Goal: Information Seeking & Learning: Find specific fact

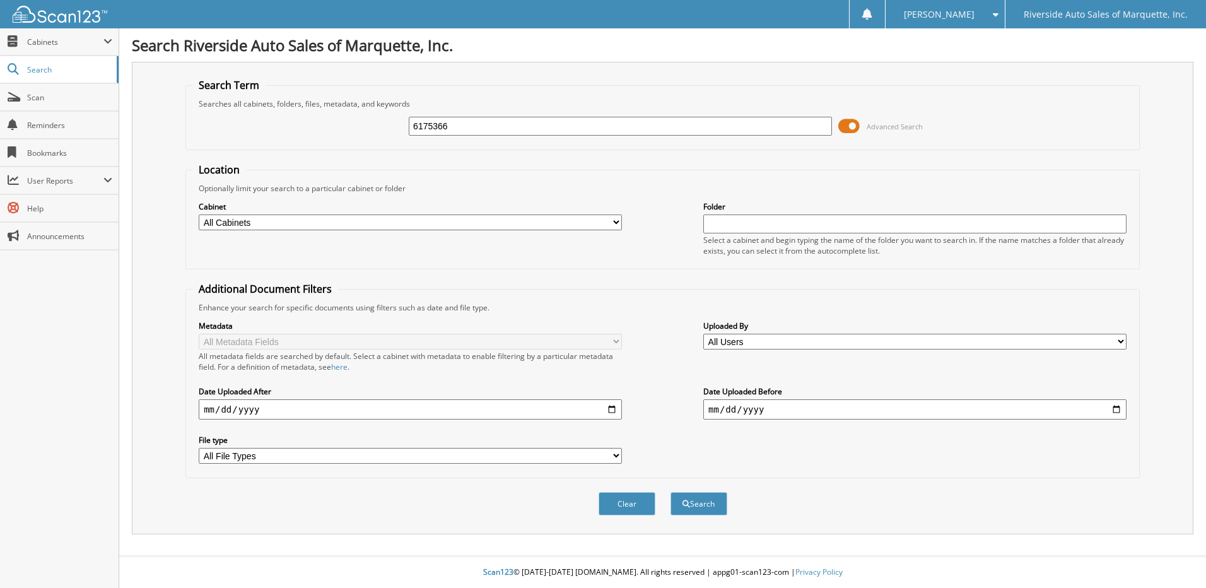
type input "6175366"
click at [671, 492] on button "Search" at bounding box center [699, 503] width 57 height 23
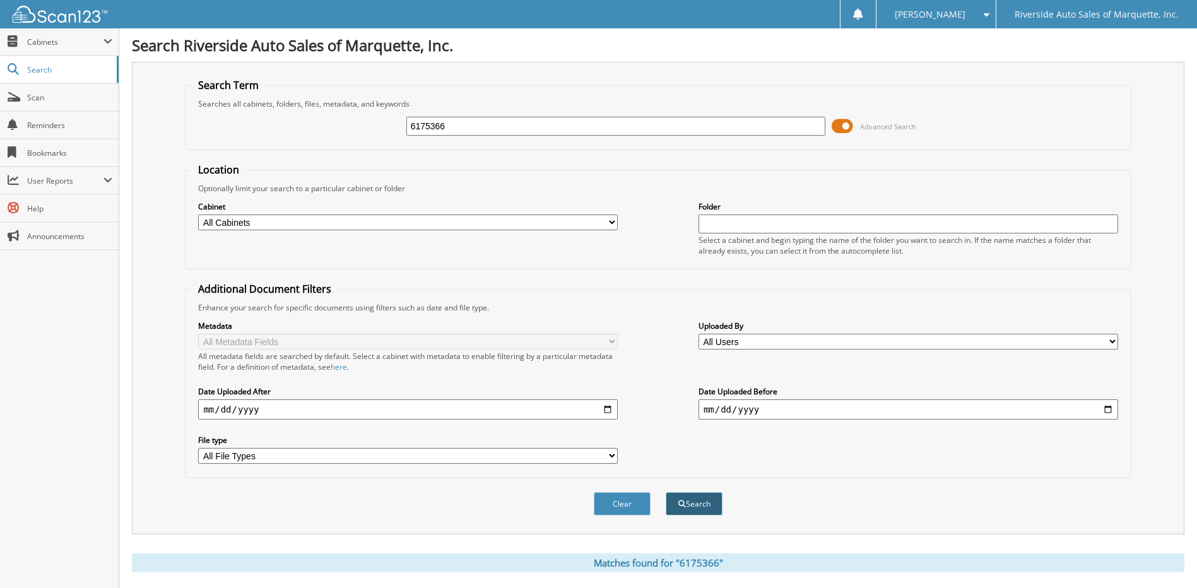
click at [703, 500] on button "Search" at bounding box center [694, 503] width 57 height 23
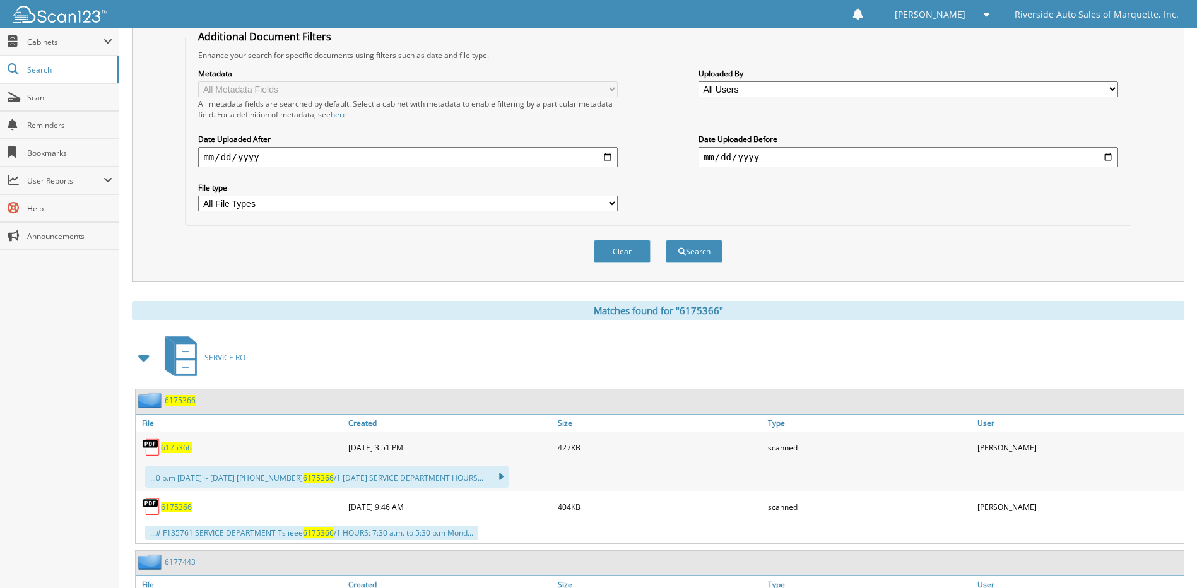
click at [174, 403] on span "6175366" at bounding box center [180, 400] width 31 height 11
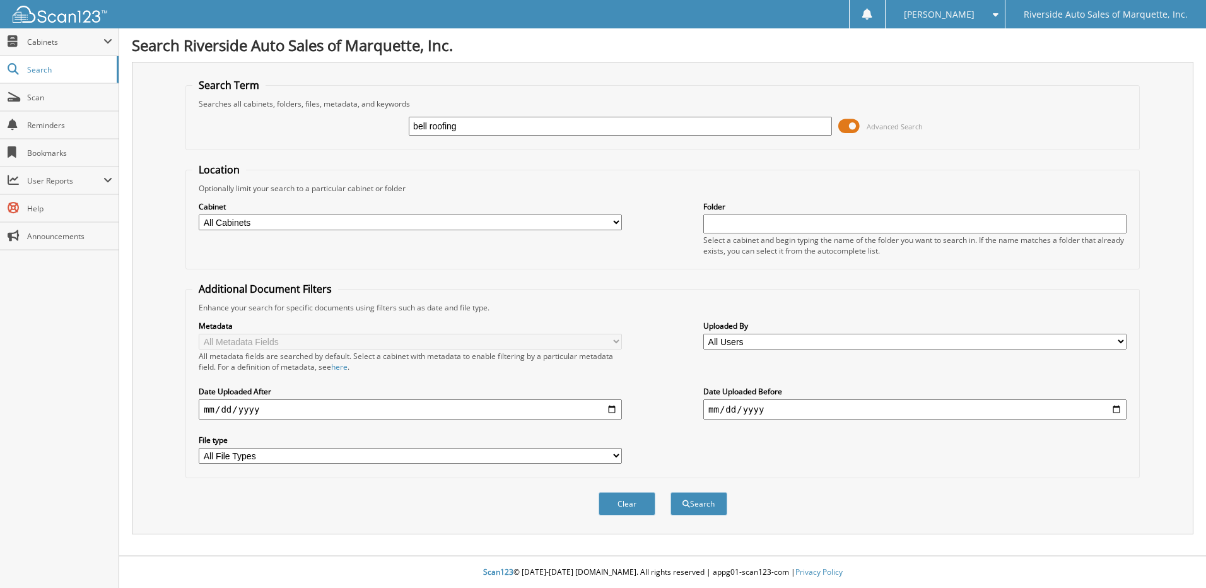
type input "bell roofing"
click at [671, 492] on button "Search" at bounding box center [699, 503] width 57 height 23
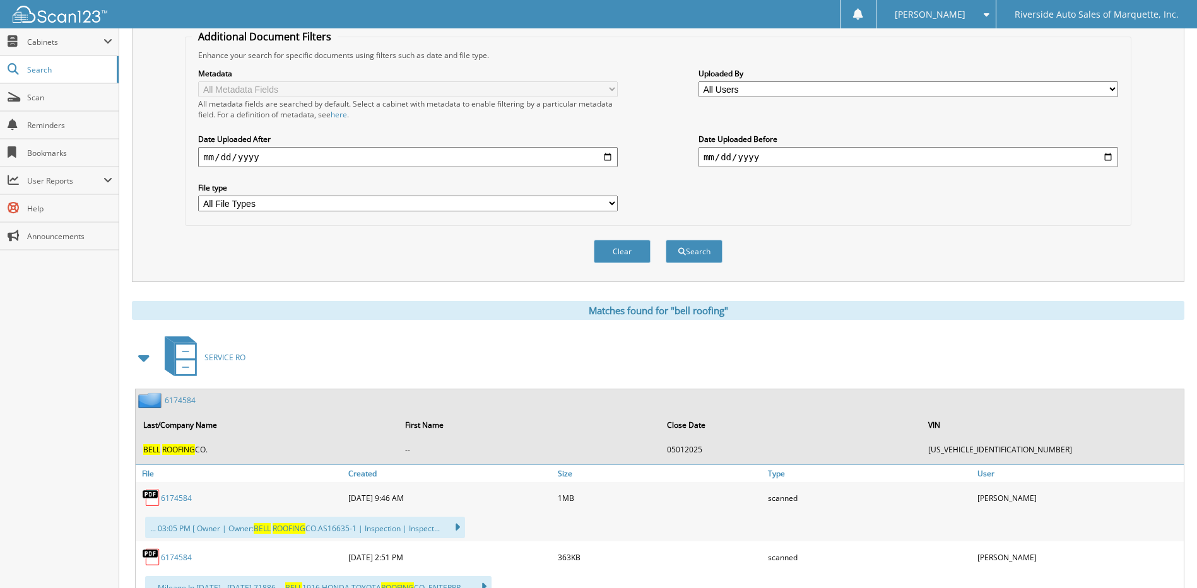
scroll to position [379, 0]
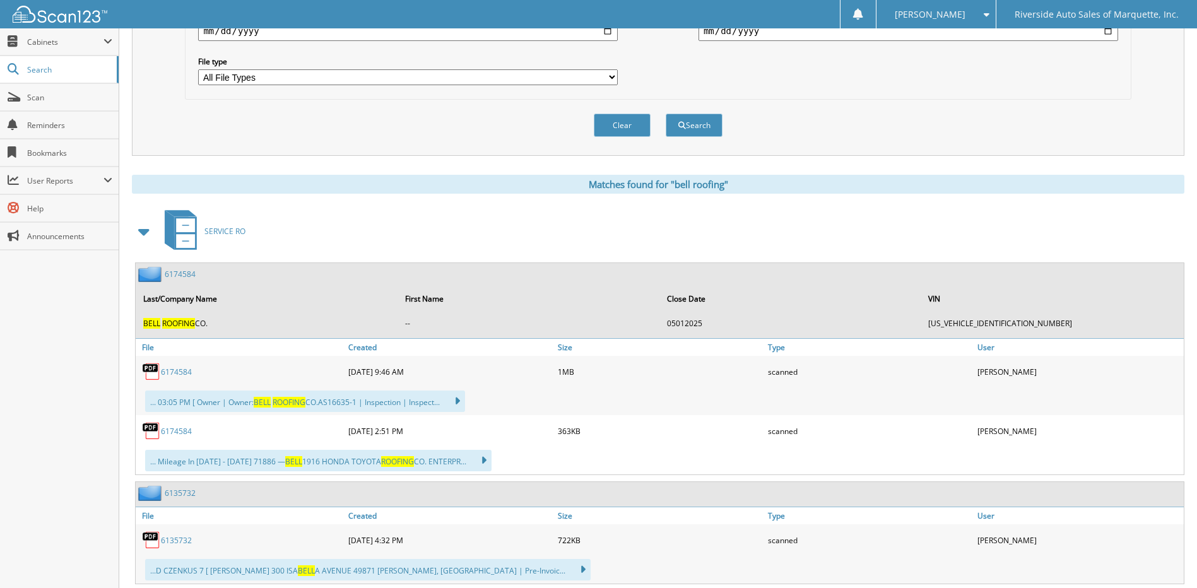
click at [175, 374] on link "6174584" at bounding box center [176, 372] width 31 height 11
click at [37, 69] on span "Search" at bounding box center [68, 69] width 83 height 11
